Goal: Transaction & Acquisition: Purchase product/service

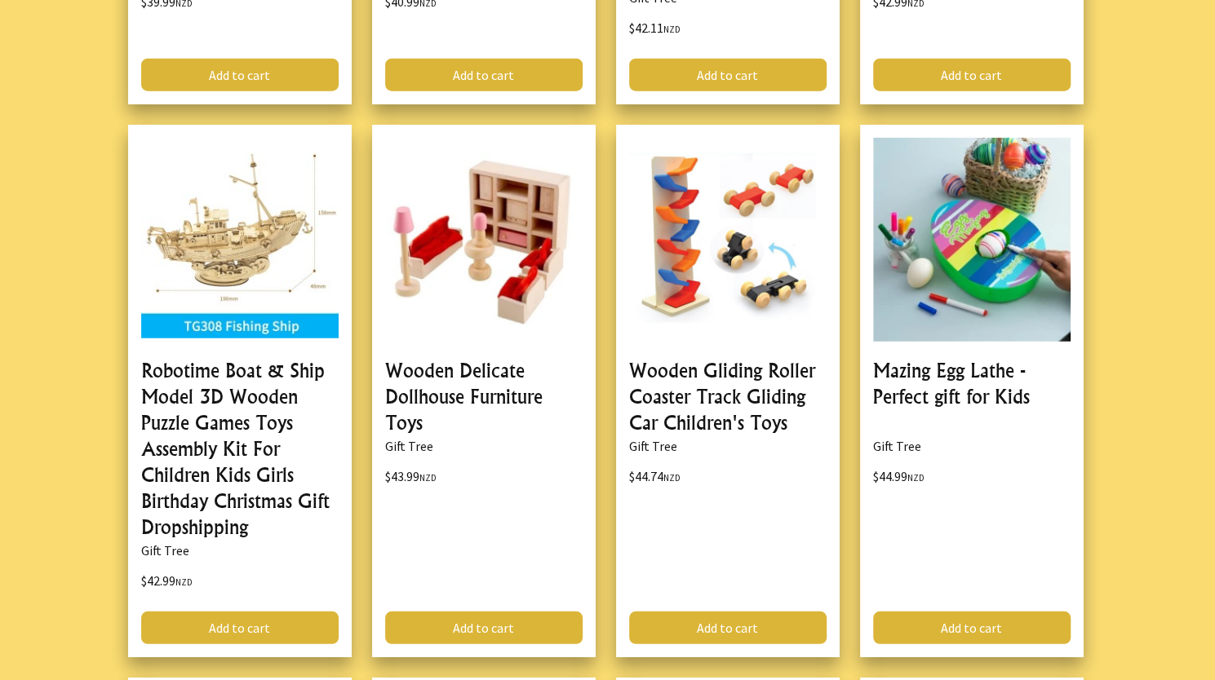
scroll to position [2277, 0]
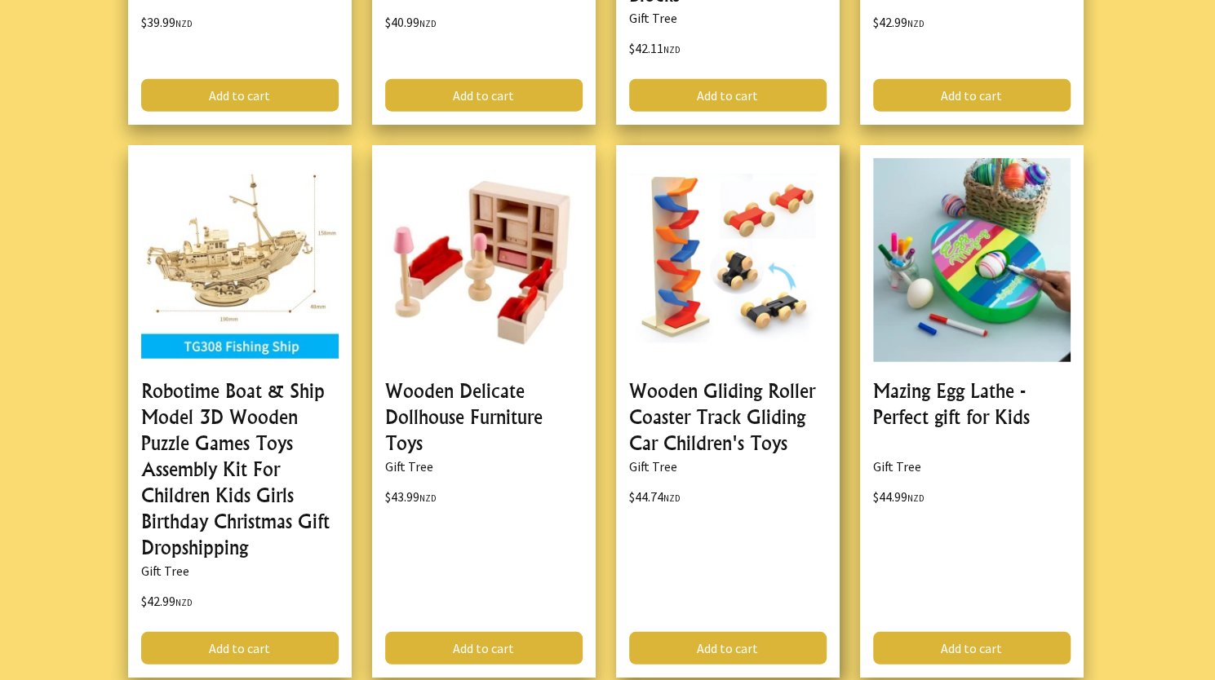
click at [724, 388] on link at bounding box center [728, 411] width 224 height 533
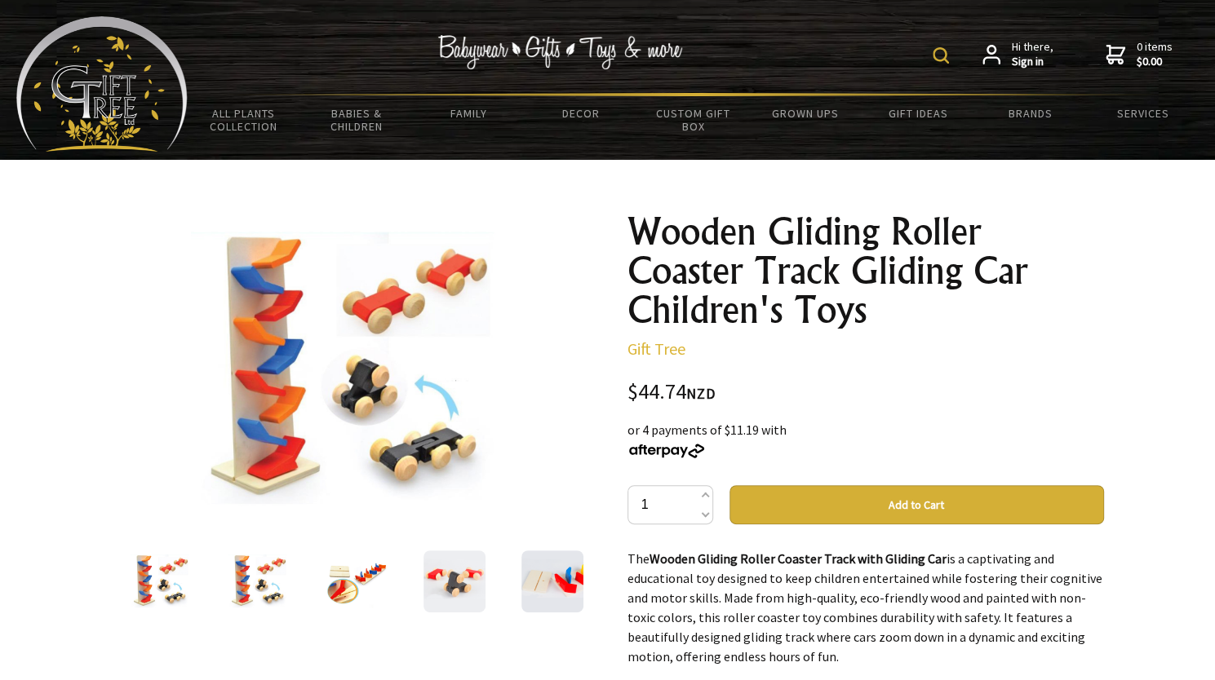
click at [266, 580] on img at bounding box center [259, 582] width 62 height 62
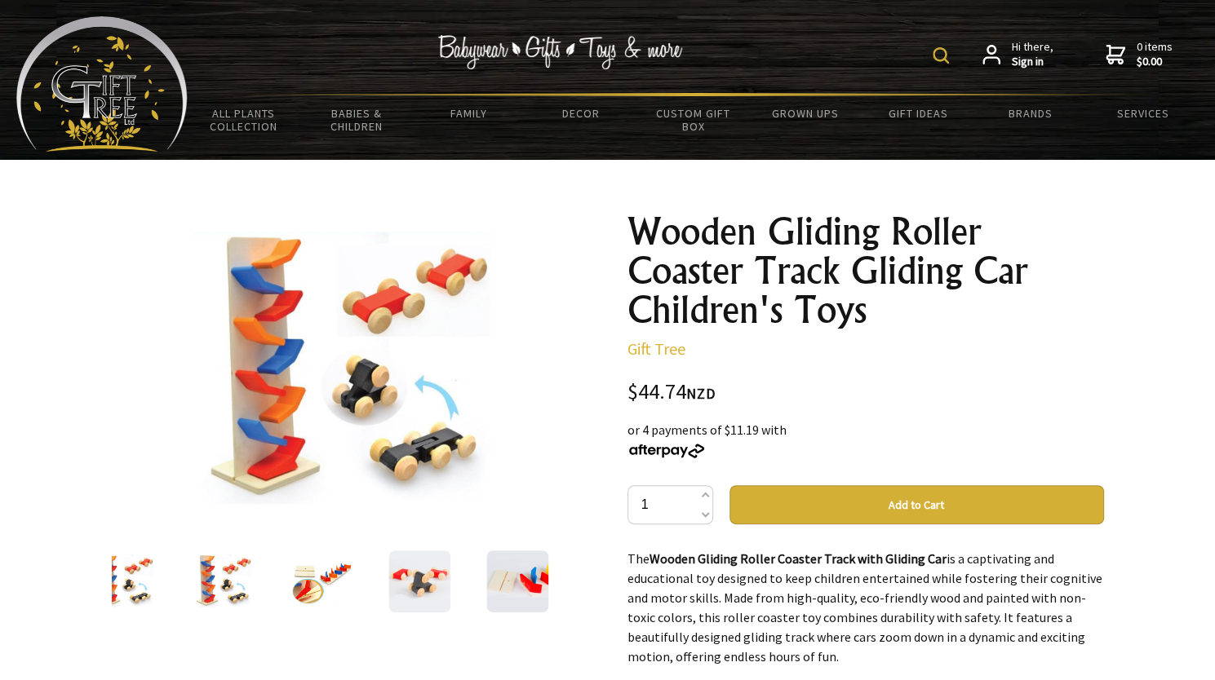
click at [315, 579] on img at bounding box center [321, 582] width 62 height 62
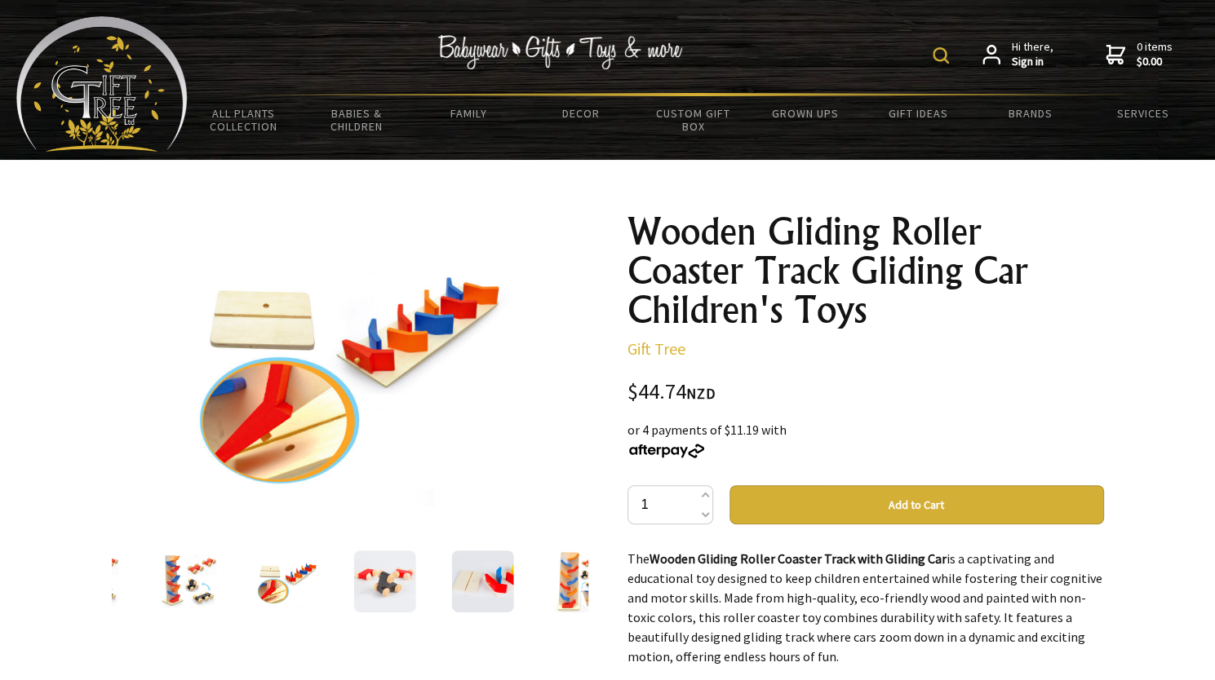
click at [389, 583] on img at bounding box center [384, 582] width 62 height 62
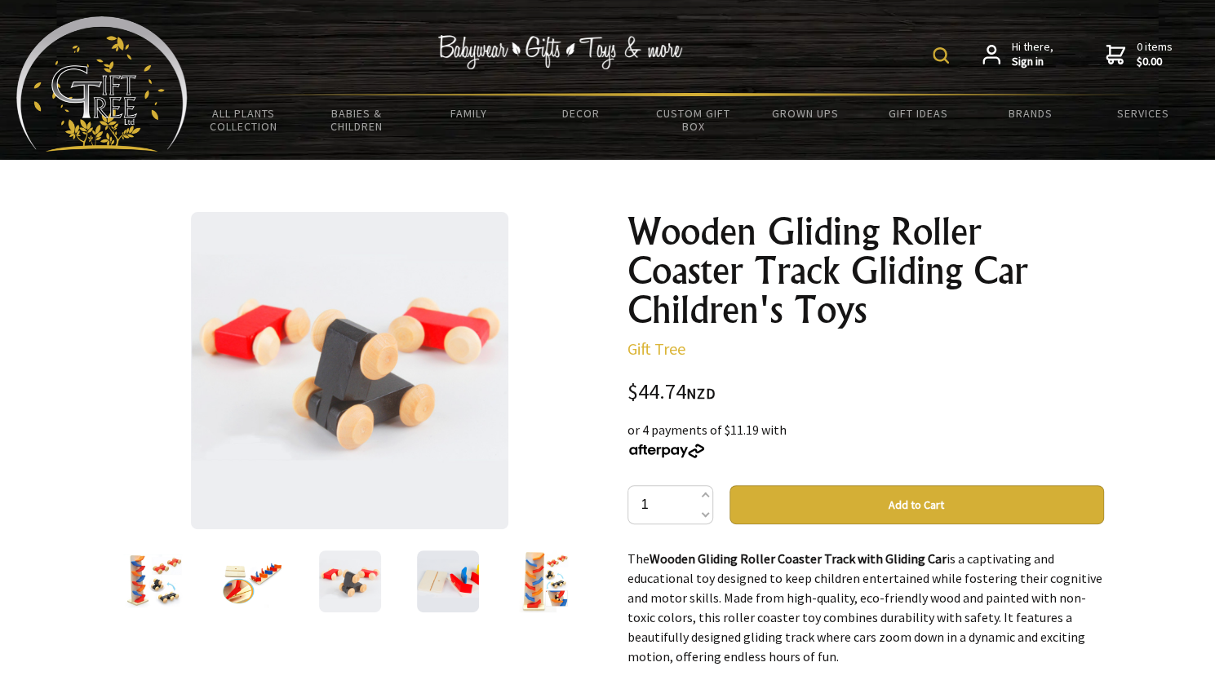
click at [429, 590] on img at bounding box center [448, 582] width 62 height 62
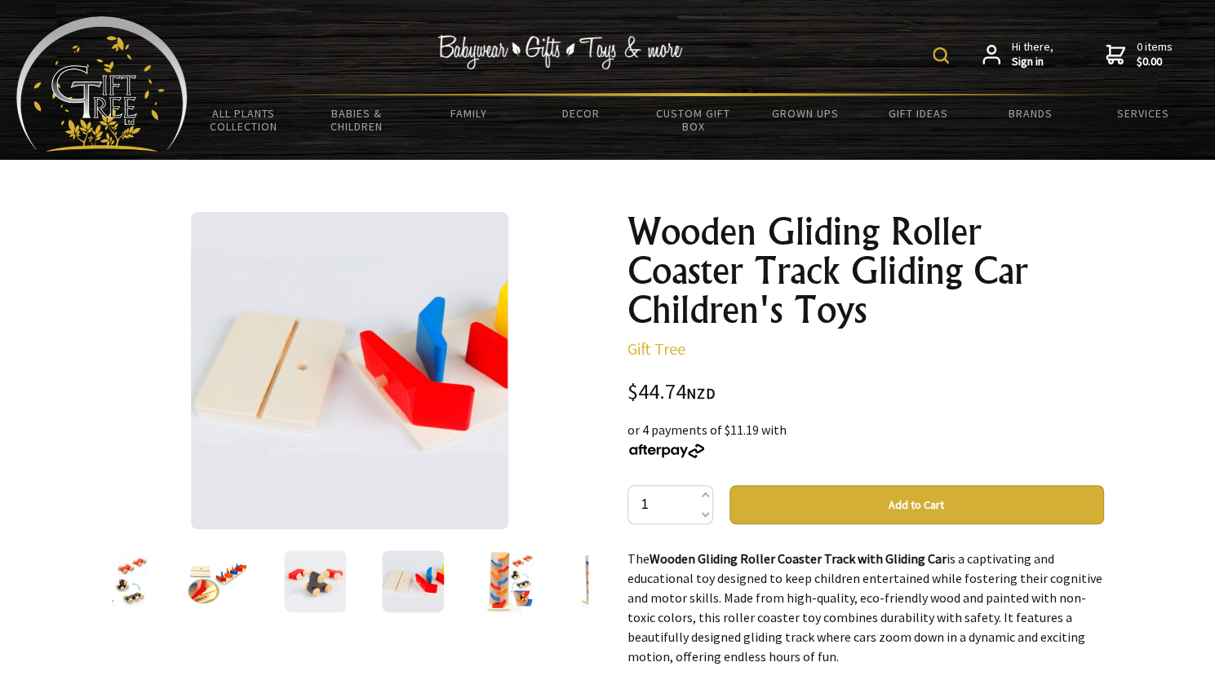
click at [509, 595] on img at bounding box center [511, 582] width 62 height 62
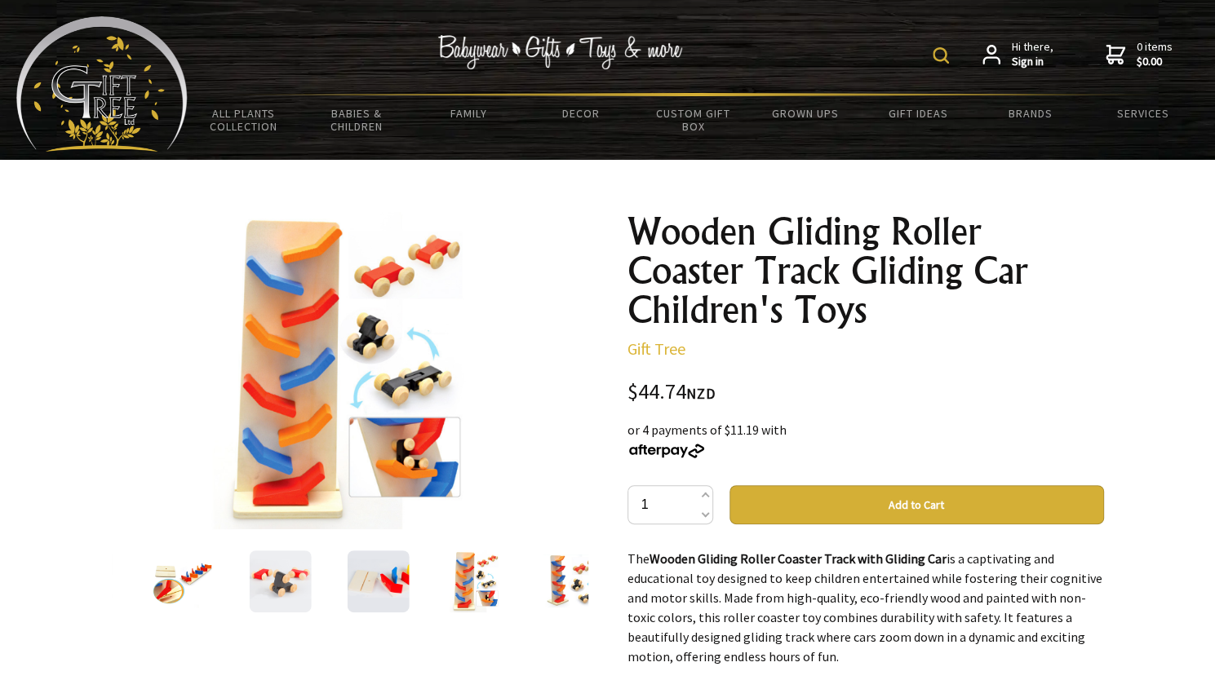
click at [564, 594] on img at bounding box center [574, 582] width 62 height 62
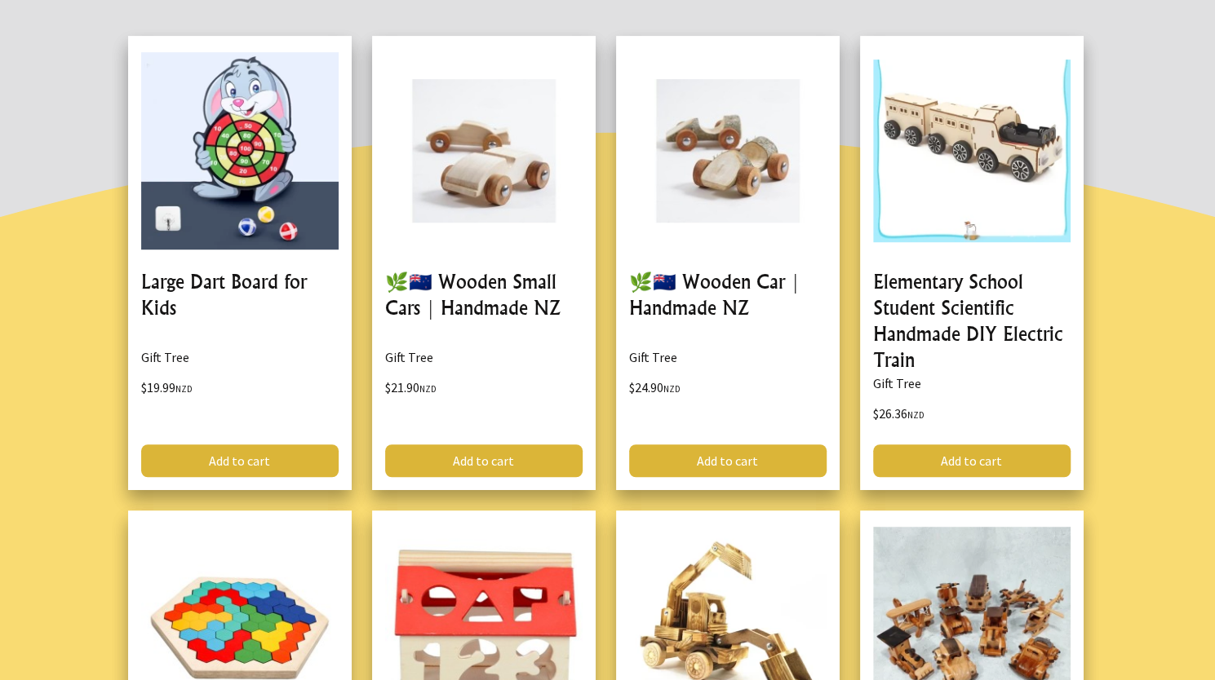
scroll to position [447, 0]
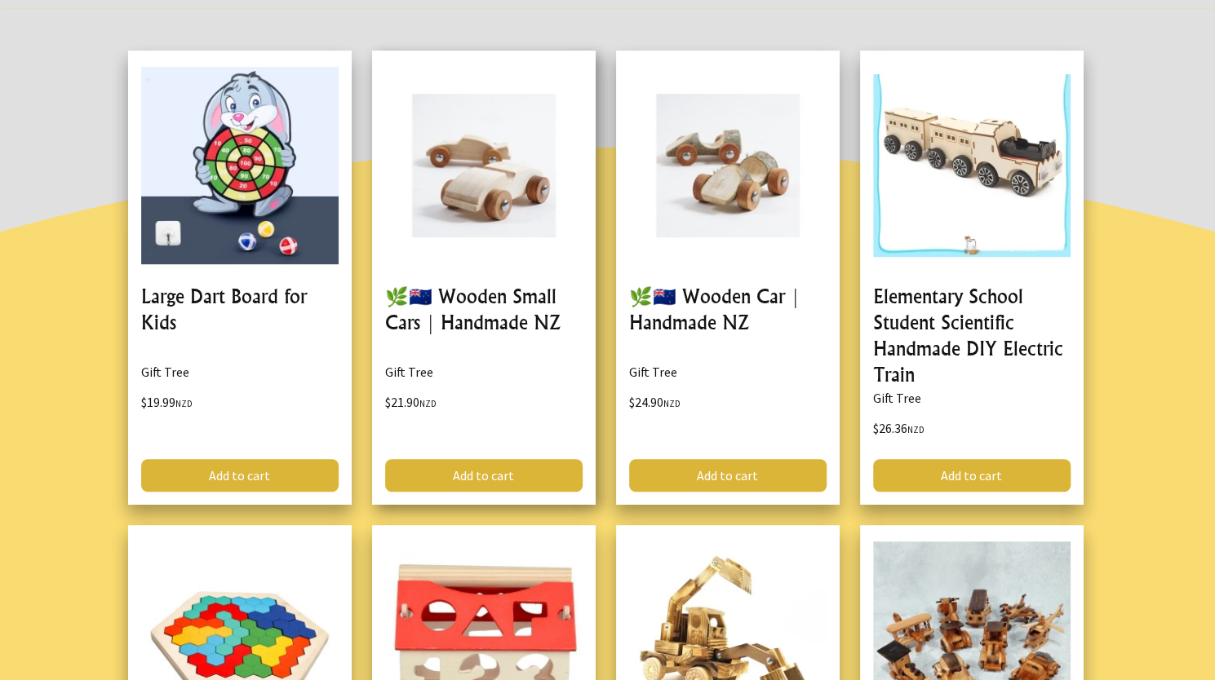
click at [511, 290] on link at bounding box center [484, 278] width 224 height 454
